Goal: Task Accomplishment & Management: Manage account settings

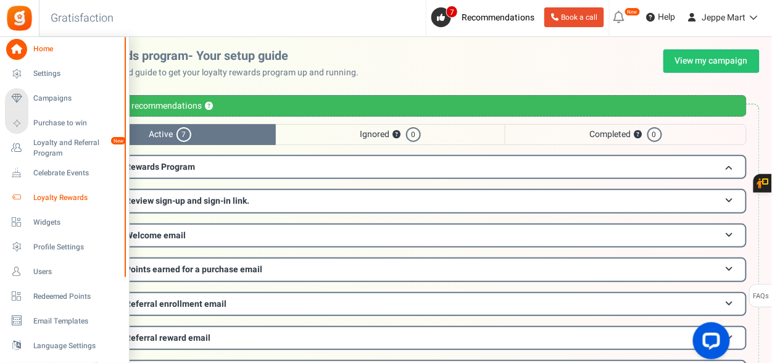
click at [53, 192] on span "Loyalty Rewards" at bounding box center [76, 197] width 86 height 10
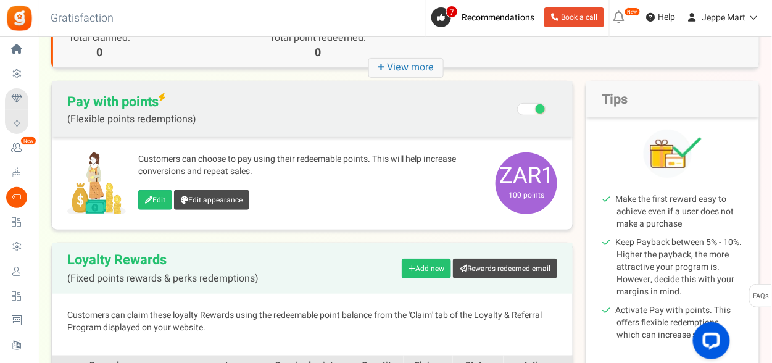
scroll to position [123, 0]
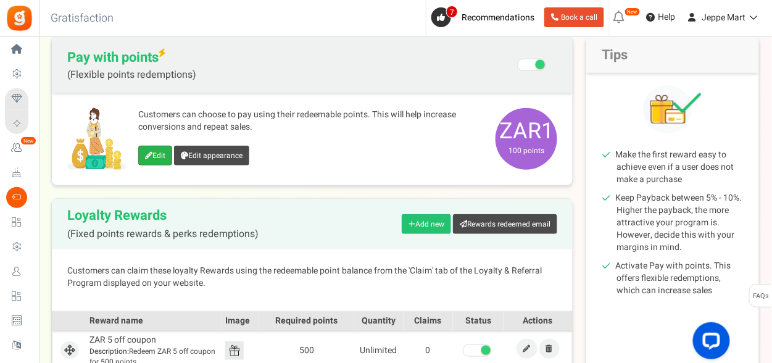
click at [151, 152] on icon at bounding box center [148, 155] width 7 height 7
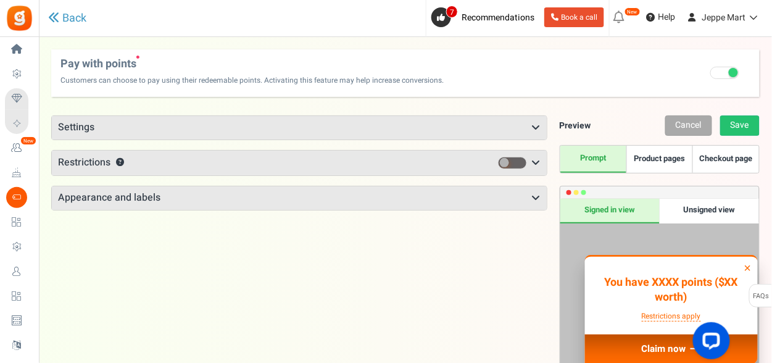
click at [310, 122] on h3 "Settings" at bounding box center [299, 127] width 495 height 23
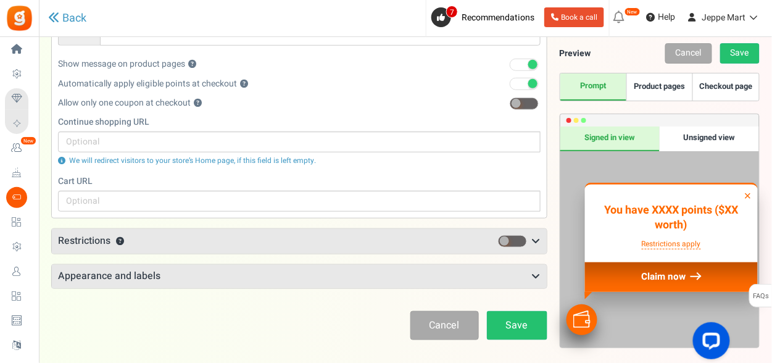
scroll to position [247, 0]
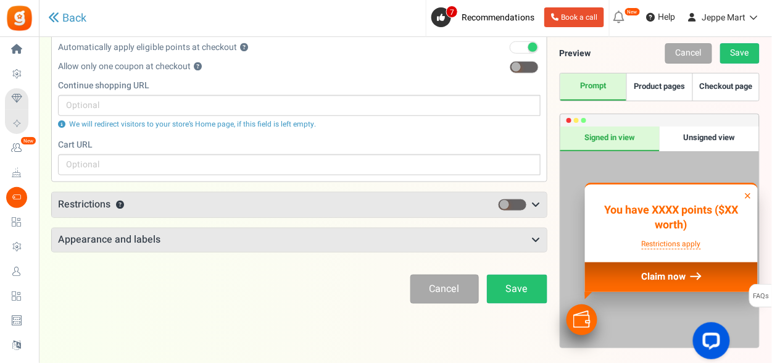
click at [312, 212] on h3 "Restrictions ?" at bounding box center [299, 204] width 495 height 25
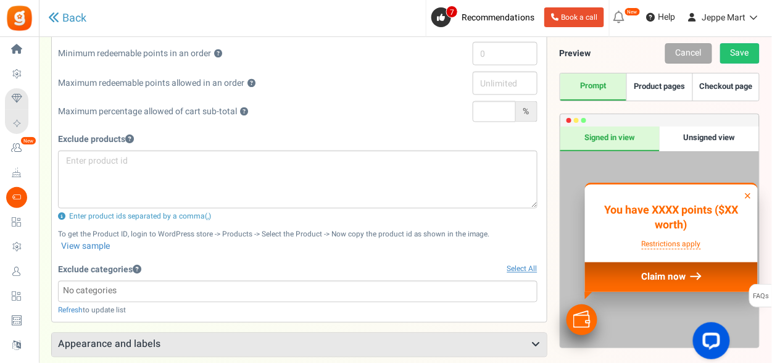
scroll to position [494, 0]
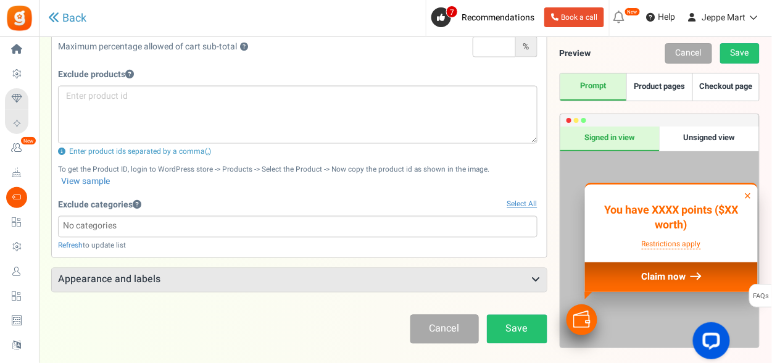
click at [220, 274] on h3 "Appearance and labels" at bounding box center [299, 279] width 495 height 23
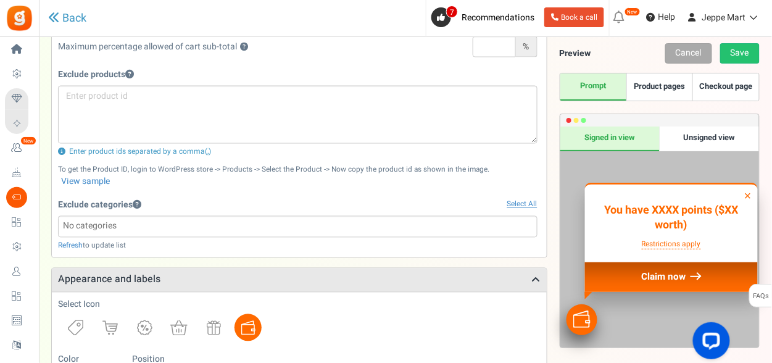
scroll to position [617, 0]
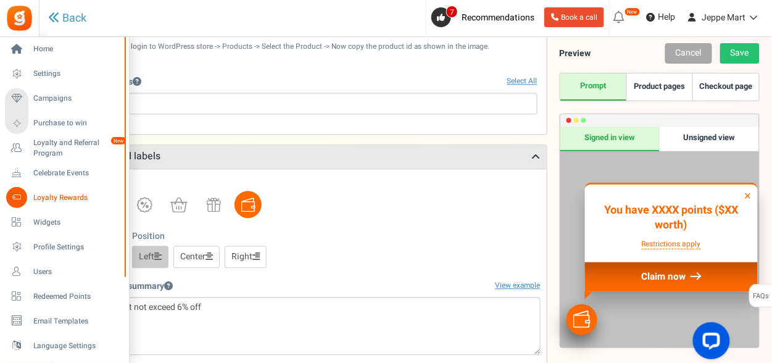
click at [23, 195] on icon at bounding box center [16, 197] width 21 height 21
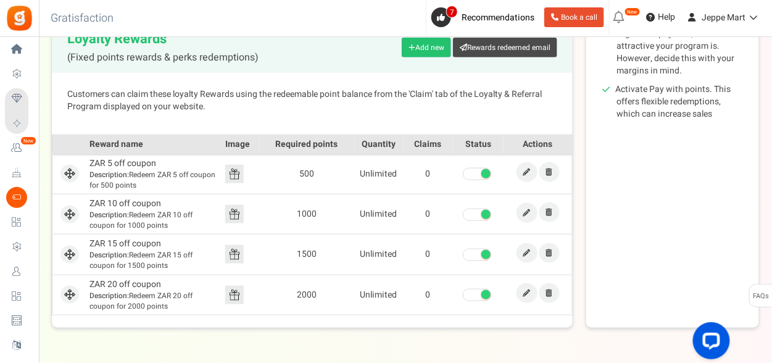
scroll to position [274, 0]
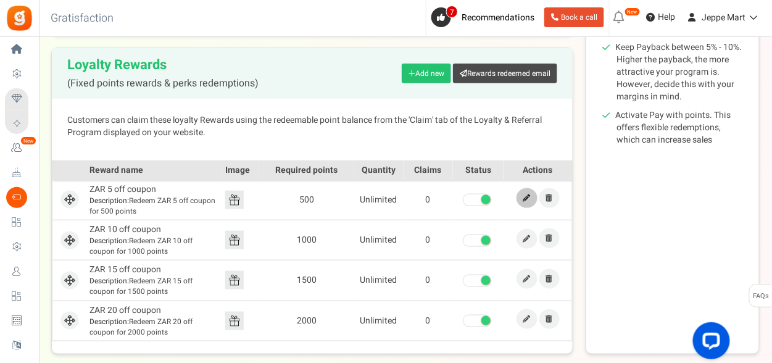
click at [520, 194] on link at bounding box center [526, 198] width 21 height 20
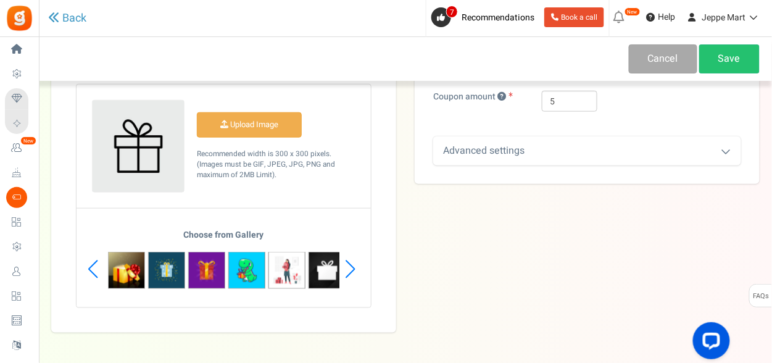
scroll to position [244, 0]
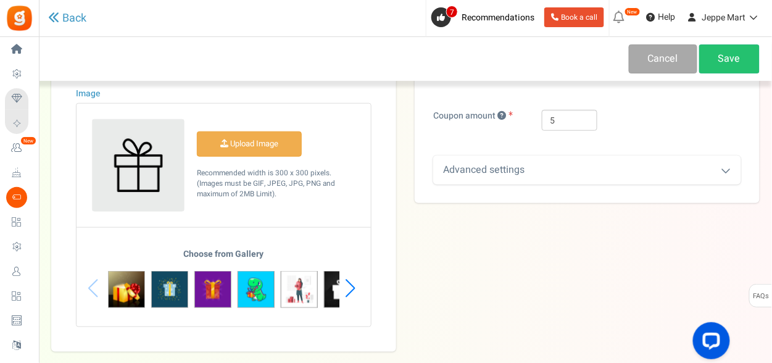
click at [523, 175] on div "Advanced settings" at bounding box center [587, 169] width 308 height 29
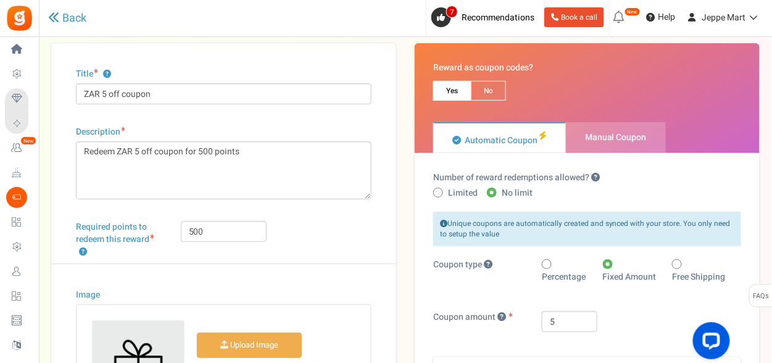
scroll to position [0, 0]
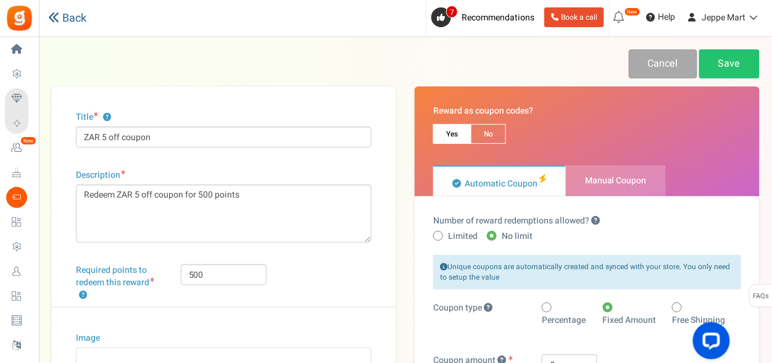
click at [78, 18] on link "Back" at bounding box center [67, 18] width 38 height 13
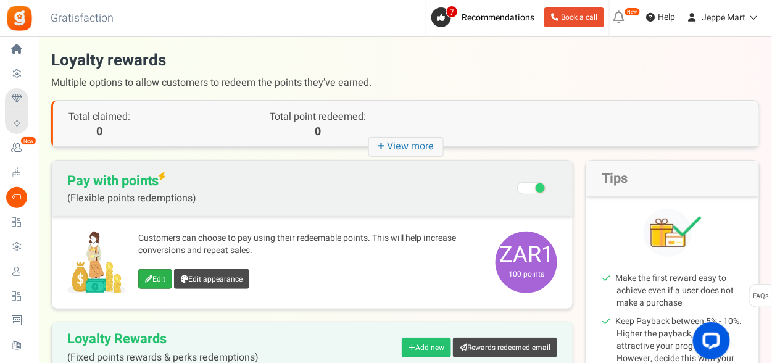
click at [151, 275] on icon at bounding box center [148, 278] width 7 height 7
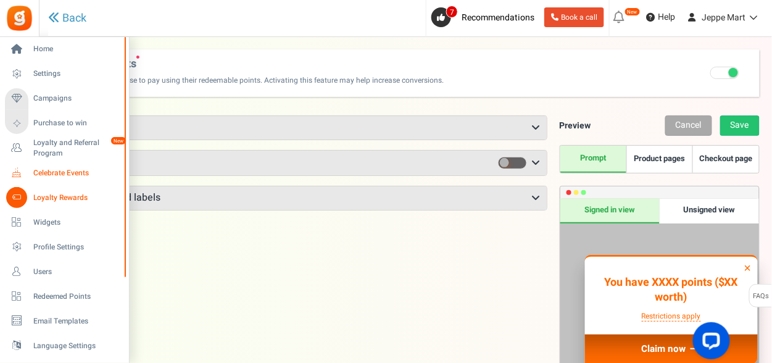
click at [65, 176] on span "Celebrate Events" at bounding box center [76, 173] width 86 height 10
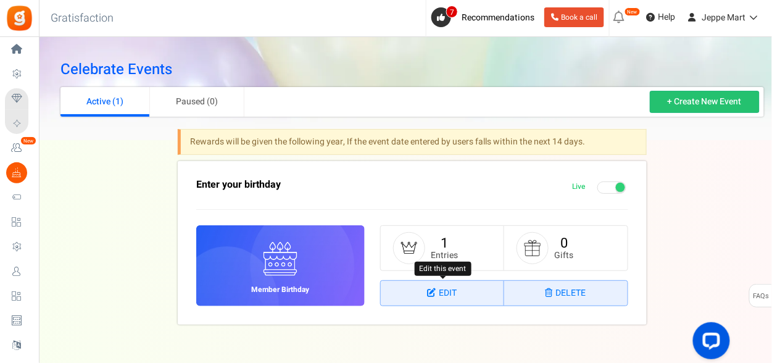
click at [423, 290] on link "Edit" at bounding box center [442, 293] width 123 height 25
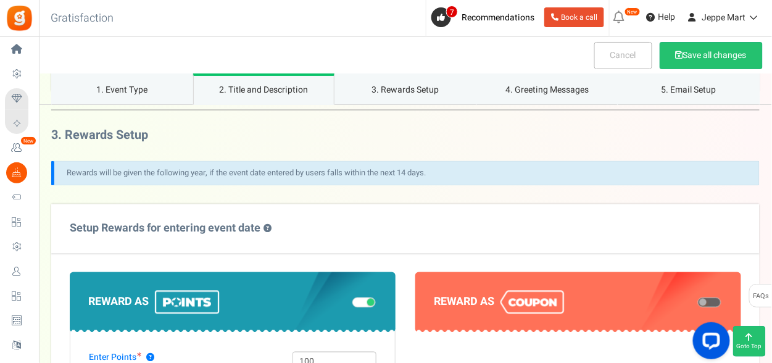
scroll to position [617, 0]
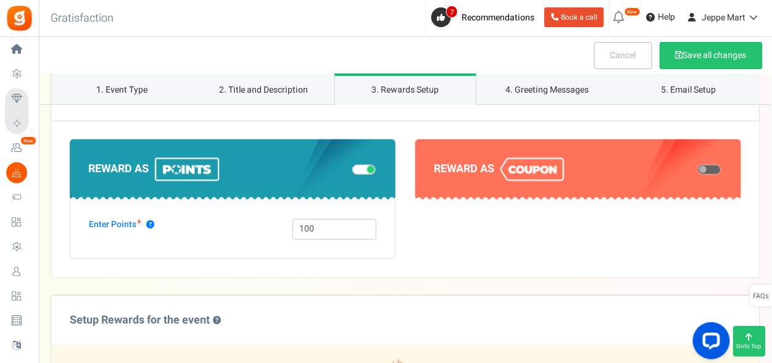
click at [713, 166] on span at bounding box center [709, 170] width 23 height 10
click at [698, 167] on input "checkbox" at bounding box center [698, 170] width 0 height 6
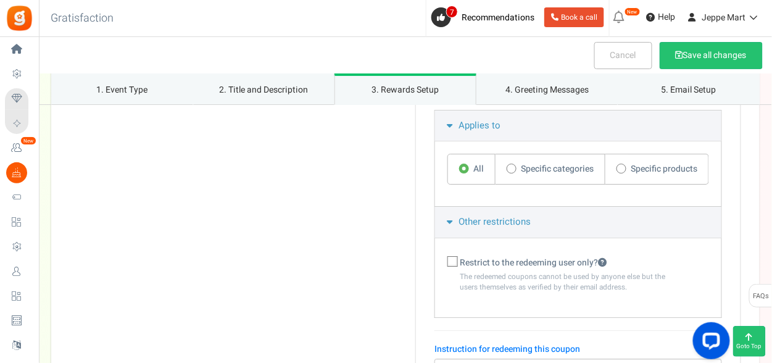
scroll to position [987, 0]
